Goal: Find specific page/section: Find specific page/section

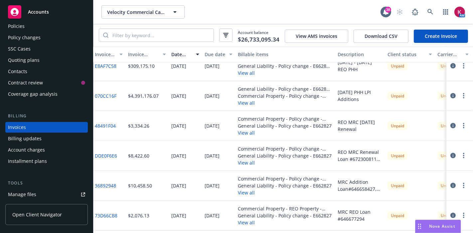
scroll to position [310, 1]
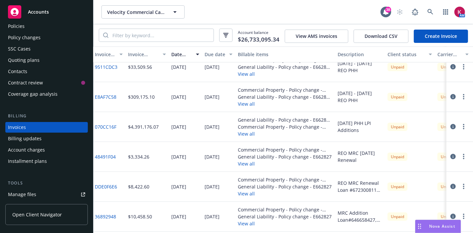
click at [19, 27] on div "Policies" at bounding box center [16, 26] width 17 height 11
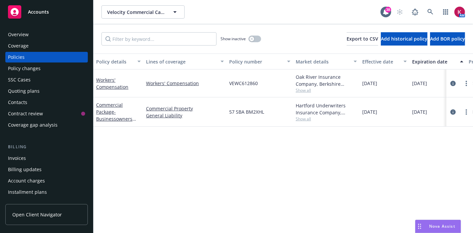
click at [35, 159] on div "Invoices" at bounding box center [46, 158] width 77 height 11
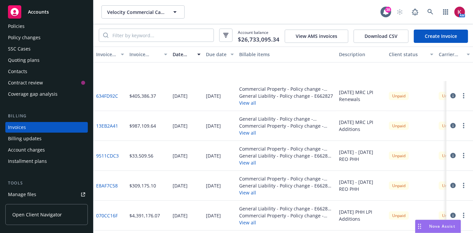
scroll to position [290, 0]
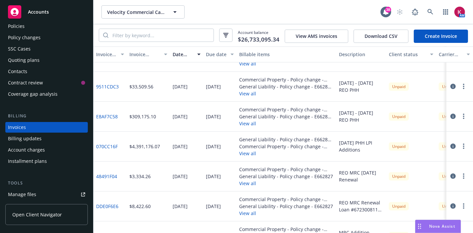
click at [107, 147] on link "070CC16F" at bounding box center [107, 146] width 22 height 7
